Goal: Task Accomplishment & Management: Manage account settings

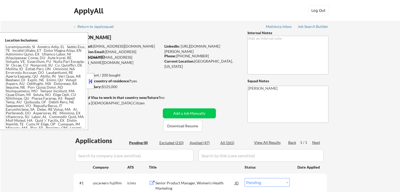
select select ""pending""
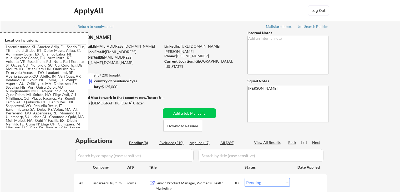
select select ""pending""
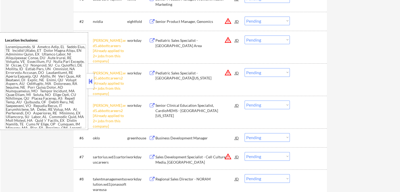
scroll to position [210, 0]
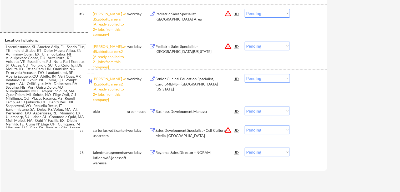
drag, startPoint x: 267, startPoint y: 75, endPoint x: 267, endPoint y: 79, distance: 3.7
click at [267, 75] on select "Choose an option... Pending Applied Excluded (Questions) Excluded (Expired) Exc…" at bounding box center [266, 78] width 45 height 9
click at [244, 74] on select "Choose an option... Pending Applied Excluded (Questions) Excluded (Expired) Exc…" at bounding box center [266, 78] width 45 height 9
click at [270, 44] on select "Choose an option... Pending Applied Excluded (Questions) Excluded (Expired) Exc…" at bounding box center [266, 46] width 45 height 9
select select ""pending""
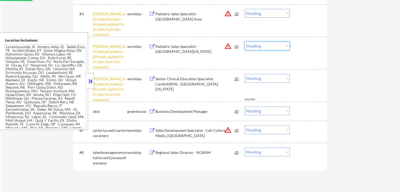
select select ""excluded__other_""
click at [244, 42] on select "Choose an option... Pending Applied Excluded (Questions) Excluded (Expired) Exc…" at bounding box center [266, 46] width 45 height 9
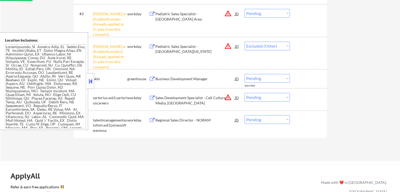
drag, startPoint x: 276, startPoint y: 10, endPoint x: 274, endPoint y: 17, distance: 7.8
click at [276, 10] on select "Choose an option... Pending Applied Excluded (Questions) Excluded (Expired) Exc…" at bounding box center [266, 13] width 45 height 9
select select ""excluded__other_""
click at [244, 9] on select "Choose an option... Pending Applied Excluded (Questions) Excluded (Expired) Exc…" at bounding box center [266, 13] width 45 height 9
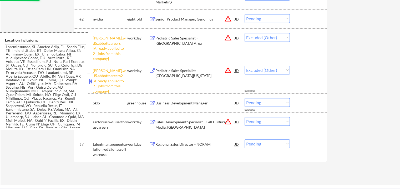
scroll to position [158, 0]
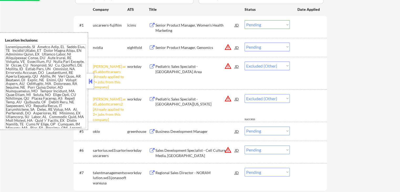
select select ""pending""
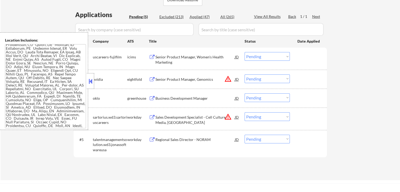
scroll to position [105, 0]
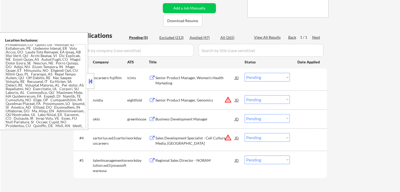
click at [165, 118] on div "Business Development Manager" at bounding box center [194, 118] width 79 height 5
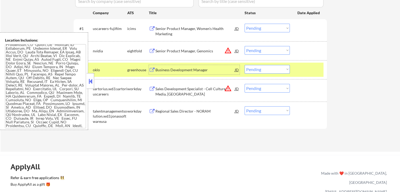
scroll to position [158, 0]
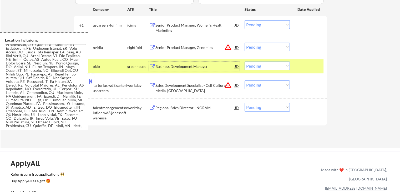
click at [260, 66] on select "Choose an option... Pending Applied Excluded (Questions) Excluded (Expired) Exc…" at bounding box center [266, 65] width 45 height 9
click at [244, 61] on select "Choose an option... Pending Applied Excluded (Questions) Excluded (Expired) Exc…" at bounding box center [266, 65] width 45 height 9
click at [337, 65] on div "← Return to /applysquad Mailslurp Inbox Job Search Builder [PERSON_NAME] User E…" at bounding box center [200, 5] width 399 height 285
click at [313, 63] on div at bounding box center [308, 65] width 23 height 9
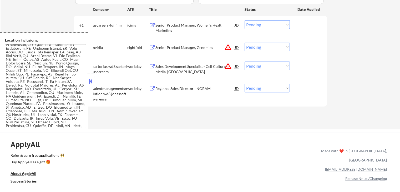
click at [91, 79] on button at bounding box center [91, 81] width 6 height 8
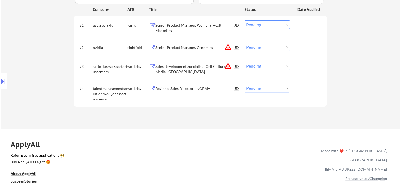
click at [304, 90] on div at bounding box center [308, 88] width 23 height 9
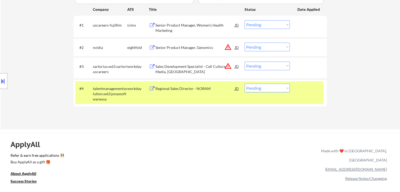
click at [317, 89] on div at bounding box center [308, 88] width 23 height 9
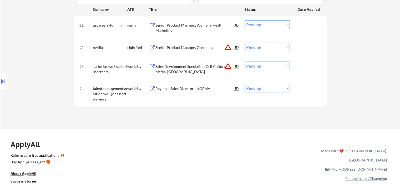
click at [176, 88] on div "Regional Sales Director - NORAM" at bounding box center [194, 88] width 79 height 5
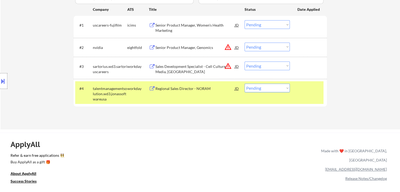
click at [165, 67] on div "Sales Development Specialist - Cell Culture Media, [GEOGRAPHIC_DATA]" at bounding box center [194, 69] width 79 height 10
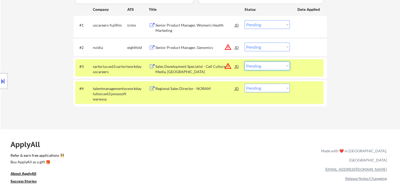
click at [266, 65] on select "Choose an option... Pending Applied Excluded (Questions) Excluded (Expired) Exc…" at bounding box center [266, 65] width 45 height 9
click at [244, 61] on select "Choose an option... Pending Applied Excluded (Questions) Excluded (Expired) Exc…" at bounding box center [266, 65] width 45 height 9
click at [233, 109] on div "Applications Pending (4) Excluded (214) Applied (47) All (265) View All Results…" at bounding box center [200, 48] width 253 height 141
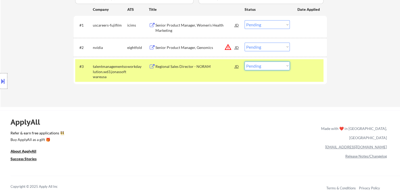
click at [263, 66] on select "Choose an option... Pending Applied Excluded (Questions) Excluded (Expired) Exc…" at bounding box center [266, 65] width 45 height 9
select select ""applied""
click at [244, 61] on select "Choose an option... Pending Applied Excluded (Questions) Excluded (Expired) Exc…" at bounding box center [266, 65] width 45 height 9
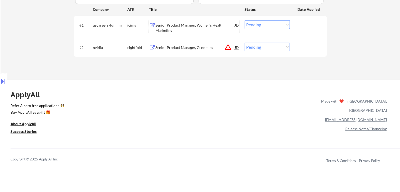
click at [161, 29] on div "Senior Product Manager, Women's Health Marketing" at bounding box center [194, 28] width 79 height 10
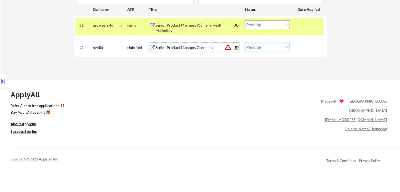
click at [162, 44] on div "Senior Product Manager, Genomics" at bounding box center [194, 47] width 79 height 9
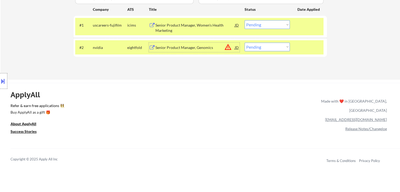
click at [266, 48] on select "Choose an option... Pending Applied Excluded (Questions) Excluded (Expired) Exc…" at bounding box center [266, 47] width 45 height 9
select select ""applied""
click at [244, 43] on select "Choose an option... Pending Applied Excluded (Questions) Excluded (Expired) Exc…" at bounding box center [266, 47] width 45 height 9
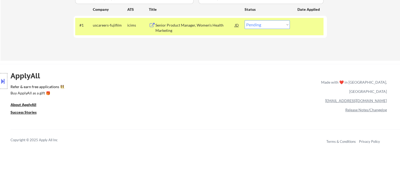
click at [311, 22] on div at bounding box center [308, 24] width 23 height 9
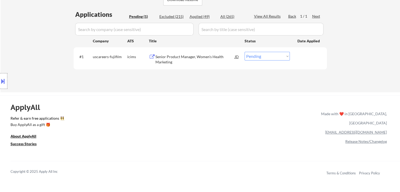
scroll to position [79, 0]
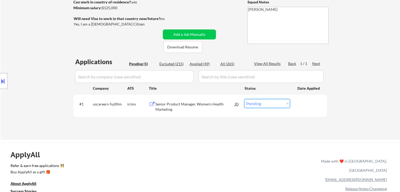
click at [277, 104] on select "Choose an option... Pending Applied Excluded (Questions) Excluded (Expired) Exc…" at bounding box center [266, 103] width 45 height 9
select select ""excluded""
click at [244, 99] on select "Choose an option... Pending Applied Excluded (Questions) Excluded (Expired) Exc…" at bounding box center [266, 103] width 45 height 9
click at [349, 96] on div "← Return to /applysquad Mailslurp Inbox Job Search Builder [PERSON_NAME] User E…" at bounding box center [200, 40] width 399 height 197
